Goal: Find specific page/section: Find specific page/section

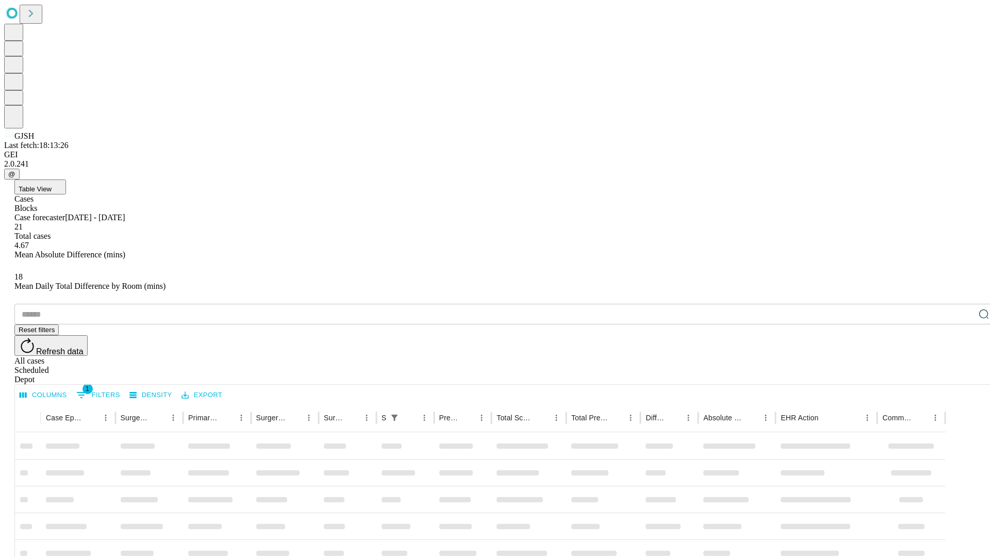
click at [963, 375] on div "Depot" at bounding box center [505, 379] width 982 height 9
